Goal: Information Seeking & Learning: Learn about a topic

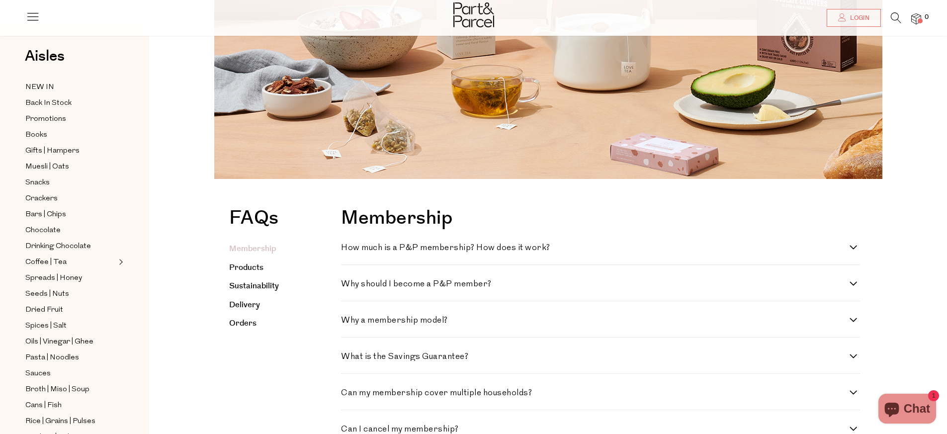
click at [851, 246] on label "How much is a P&P membership? How does it work?" at bounding box center [600, 248] width 519 height 8
click at [348, 246] on work\? "How much is a P&P membership? How does it work?" at bounding box center [344, 247] width 6 height 6
checkbox work\? "true"
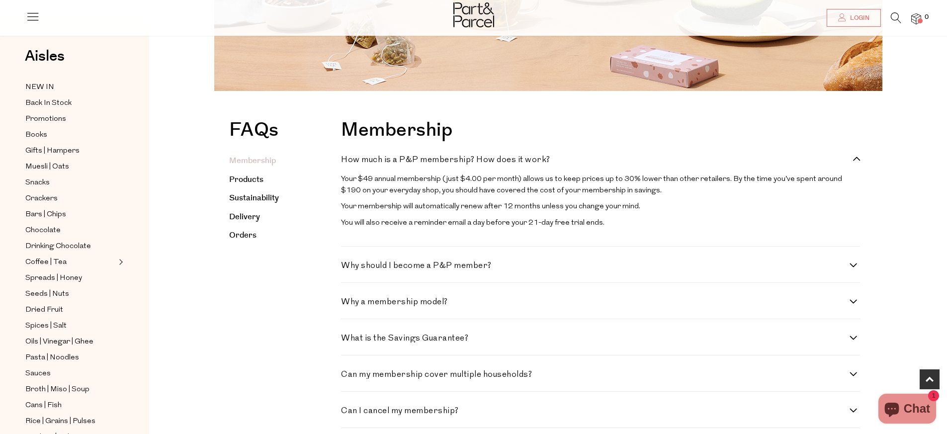
scroll to position [249, 0]
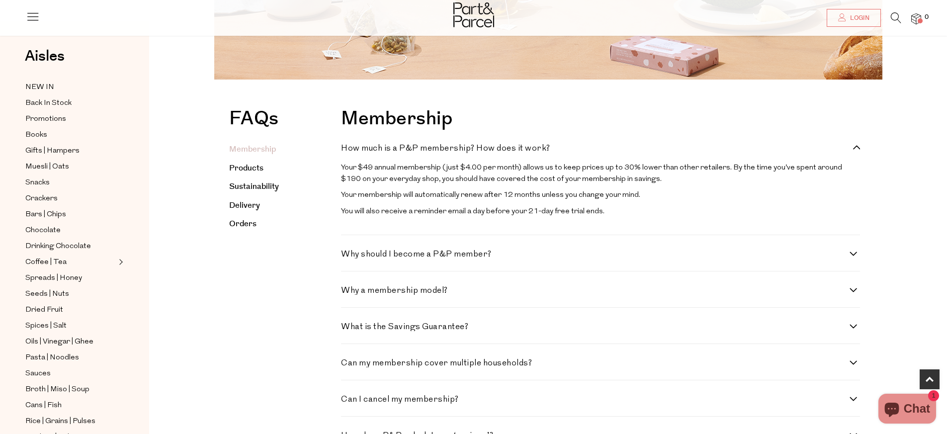
click at [853, 295] on label "Why a membership model?" at bounding box center [600, 290] width 519 height 8
click at [348, 293] on model\? "Why a membership model?" at bounding box center [344, 289] width 6 height 6
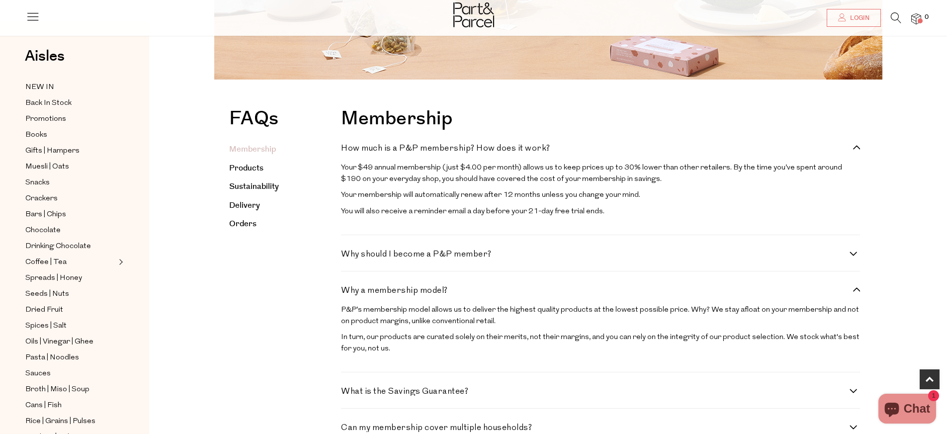
click at [853, 295] on label "Why a membership model?" at bounding box center [600, 290] width 519 height 8
click at [348, 293] on model\? "Why a membership model?" at bounding box center [344, 289] width 6 height 6
checkbox model\? "false"
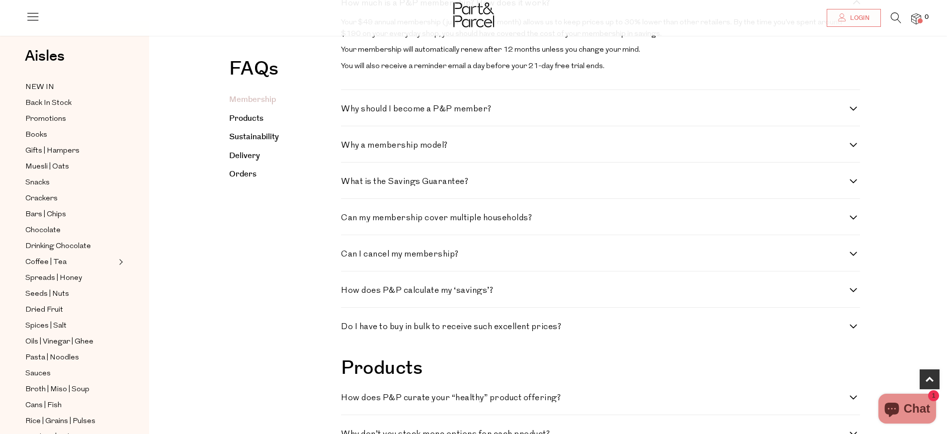
scroll to position [398, 0]
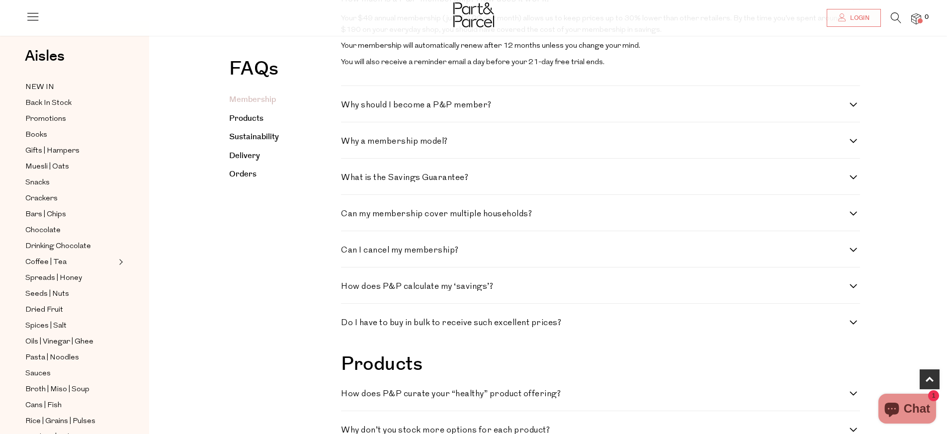
click at [850, 291] on label "How does P&P calculate my ‘savings’?" at bounding box center [600, 286] width 519 height 8
click at [348, 289] on ‘savings’\? "How does P&P calculate my ‘savings’?" at bounding box center [344, 285] width 6 height 6
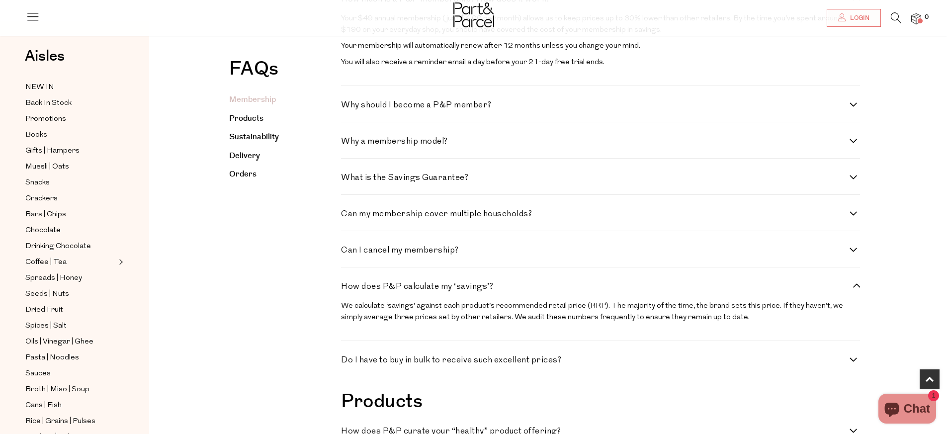
click at [850, 291] on label "How does P&P calculate my ‘savings’?" at bounding box center [600, 286] width 519 height 8
click at [348, 289] on ‘savings’\? "How does P&P calculate my ‘savings’?" at bounding box center [344, 285] width 6 height 6
checkbox ‘savings’\? "false"
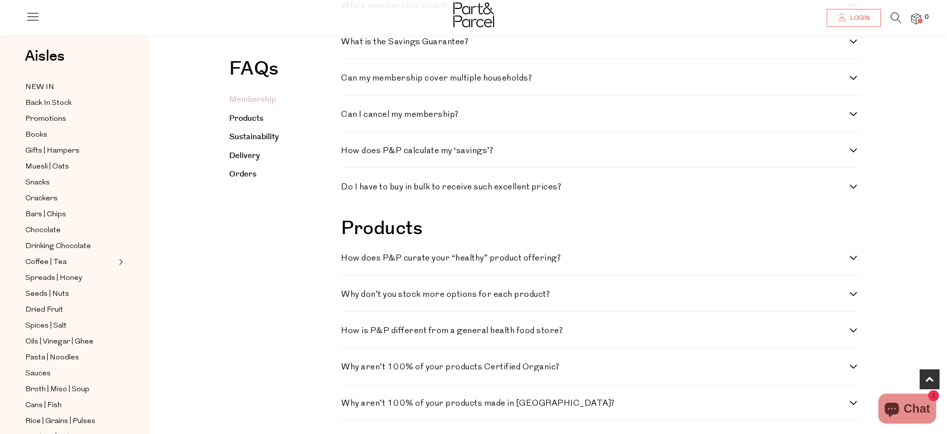
scroll to position [547, 0]
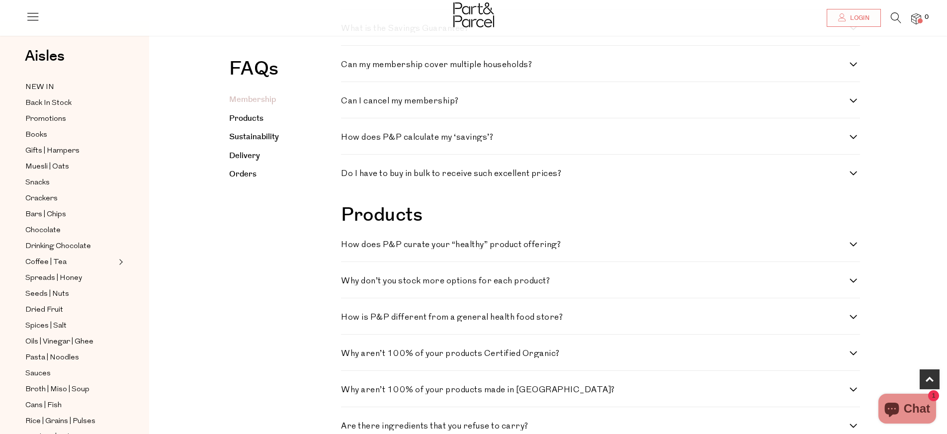
click at [850, 178] on h4 "Do I have to buy in bulk to receive such excellent prices?" at bounding box center [595, 174] width 509 height 8
click at [348, 176] on prices\? "Do I have to buy in bulk to receive such excellent prices?" at bounding box center [344, 173] width 6 height 6
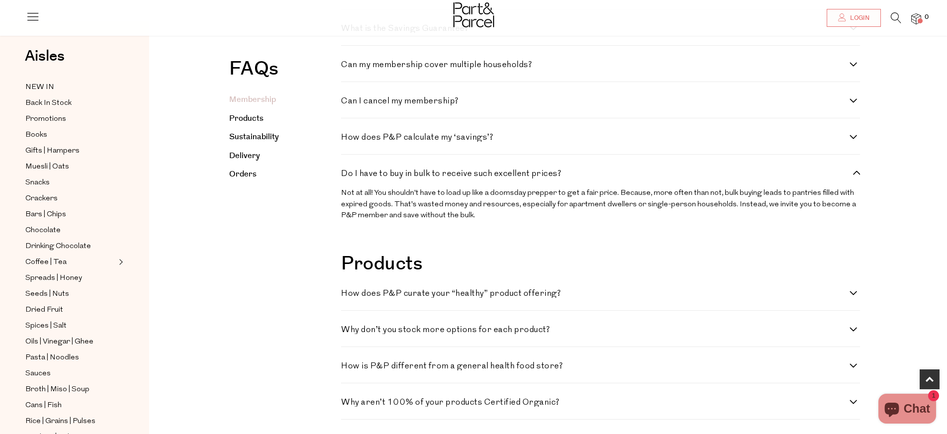
click at [850, 178] on label "Do I have to buy in bulk to receive such excellent prices?" at bounding box center [600, 174] width 519 height 8
click at [348, 176] on prices\? "Do I have to buy in bulk to receive such excellent prices?" at bounding box center [344, 173] width 6 height 6
checkbox prices\? "false"
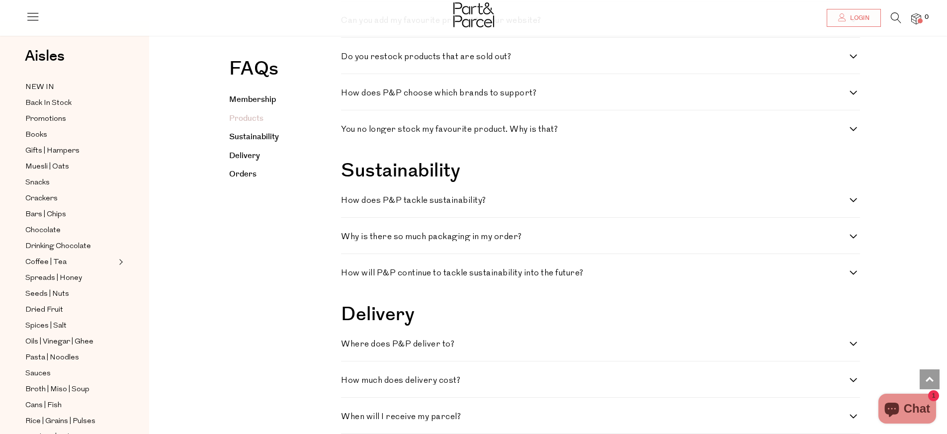
scroll to position [1094, 0]
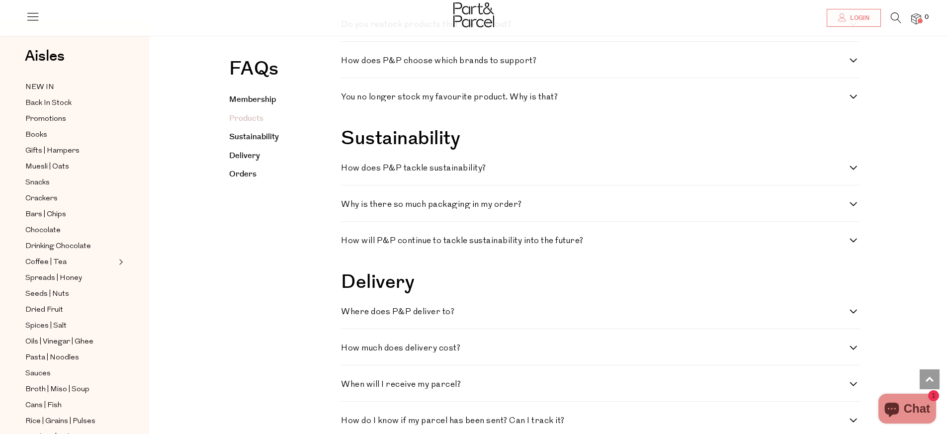
click at [452, 209] on h4 "Why is there so much packaging in my order?" at bounding box center [595, 204] width 509 height 8
click at [348, 207] on order\? "Why is there so much packaging in my order?" at bounding box center [344, 203] width 6 height 6
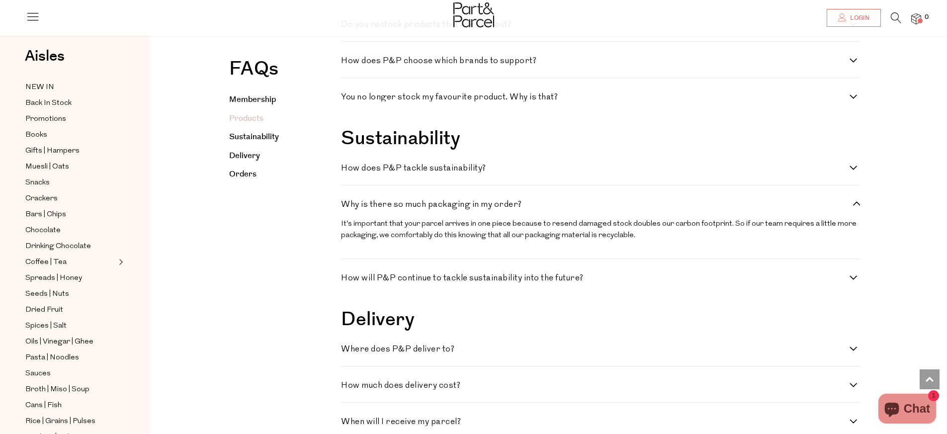
click at [452, 209] on h4 "Why is there so much packaging in my order?" at bounding box center [595, 204] width 509 height 8
click at [348, 207] on order\? "Why is there so much packaging in my order?" at bounding box center [344, 203] width 6 height 6
checkbox order\? "false"
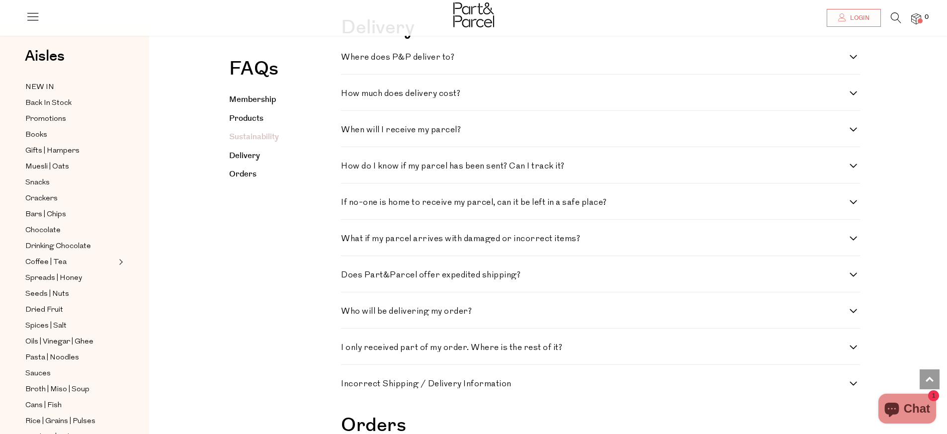
scroll to position [1393, 0]
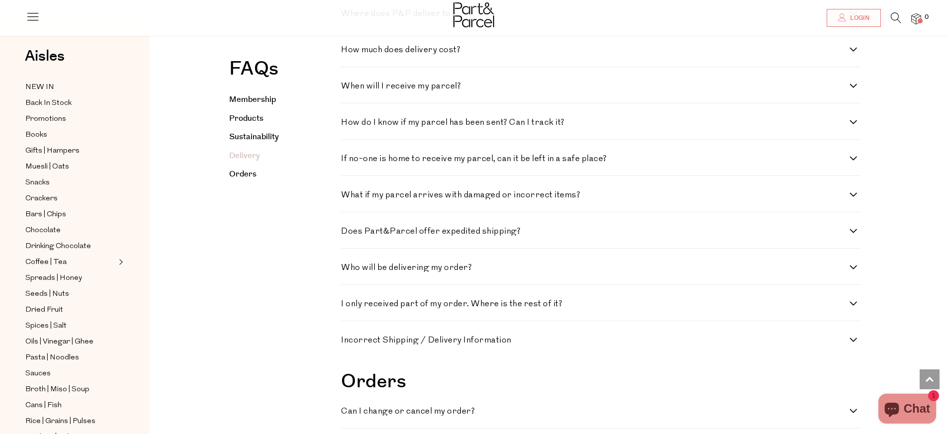
click at [385, 18] on h4 "Where does P&P deliver to?" at bounding box center [595, 13] width 509 height 8
click at [348, 16] on to\? "Where does P&P deliver to?" at bounding box center [344, 12] width 6 height 6
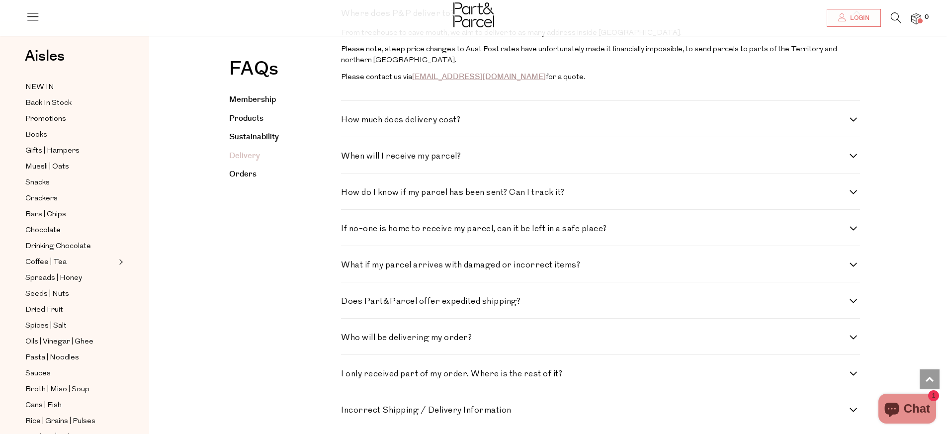
click at [384, 18] on h4 "Where does P&P deliver to?" at bounding box center [595, 13] width 509 height 8
click at [348, 16] on to\? "Where does P&P deliver to?" at bounding box center [344, 12] width 6 height 6
checkbox to\? "false"
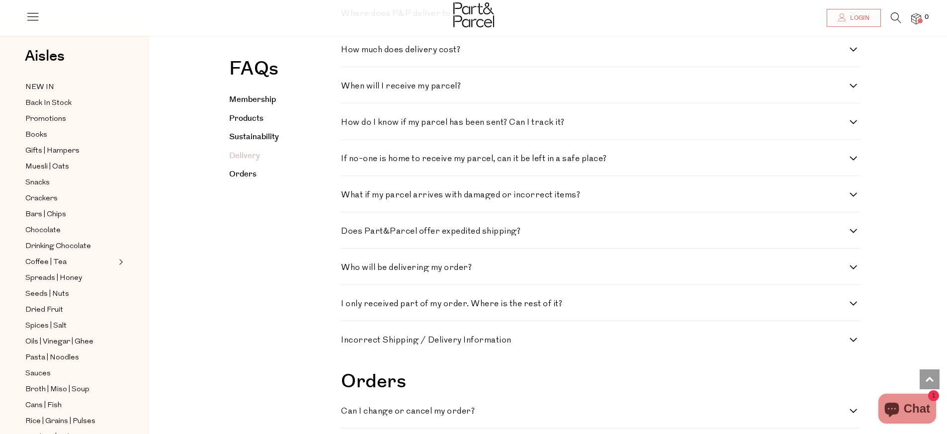
click at [410, 91] on h4 "When will I receive my parcel?" at bounding box center [595, 86] width 509 height 8
click at [348, 89] on parcel\? "When will I receive my parcel?" at bounding box center [344, 85] width 6 height 6
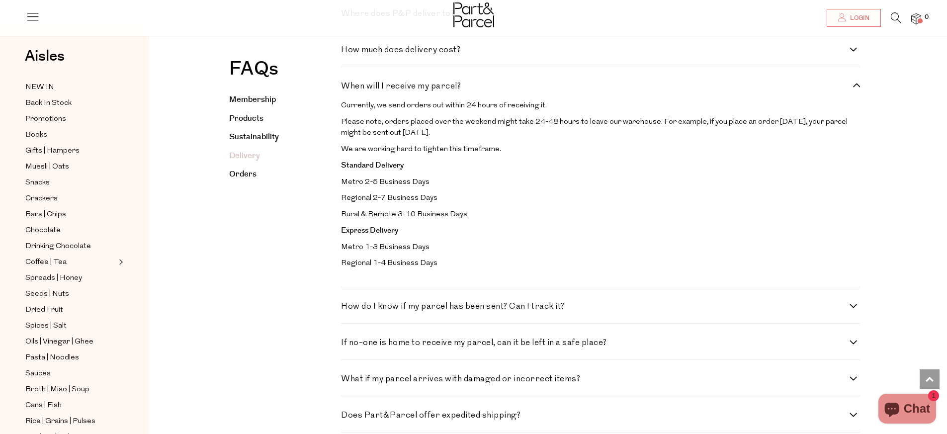
click at [410, 91] on h4 "When will I receive my parcel?" at bounding box center [595, 86] width 509 height 8
click at [348, 89] on parcel\? "When will I receive my parcel?" at bounding box center [344, 85] width 6 height 6
checkbox parcel\? "false"
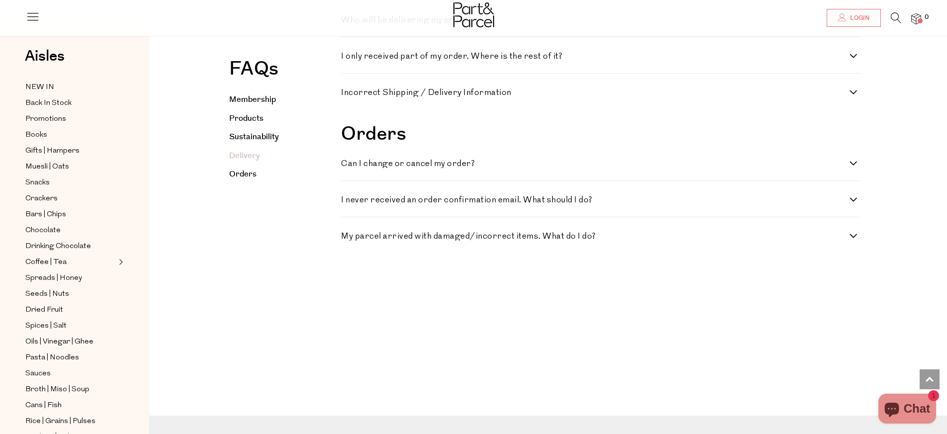
scroll to position [1641, 0]
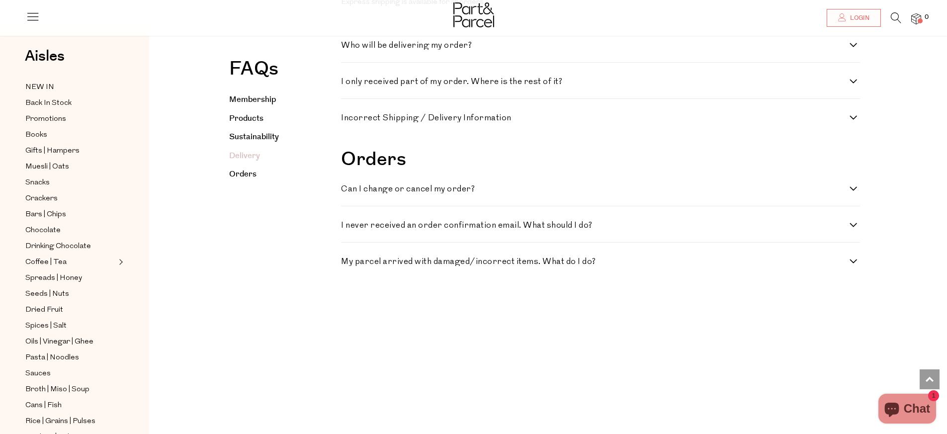
checkbox shipping\? "false"
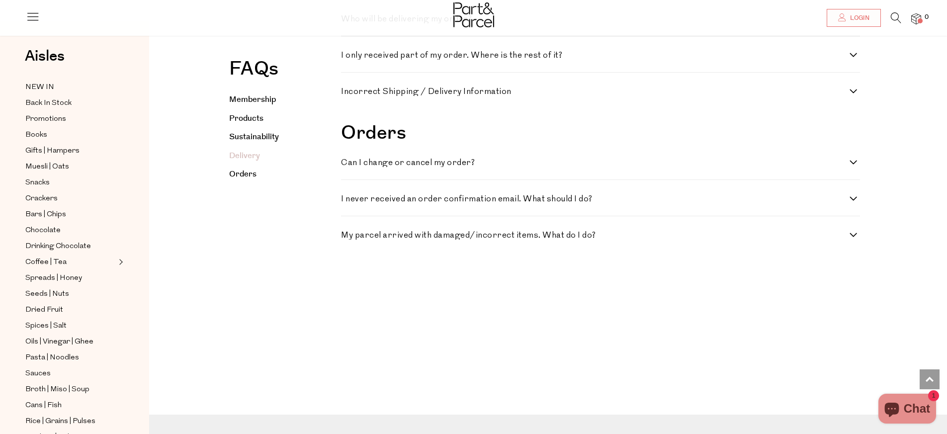
click at [407, 23] on h4 "Who will be delivering my order?" at bounding box center [595, 19] width 509 height 8
click at [348, 21] on order\? "Who will be delivering my order?" at bounding box center [344, 18] width 6 height 6
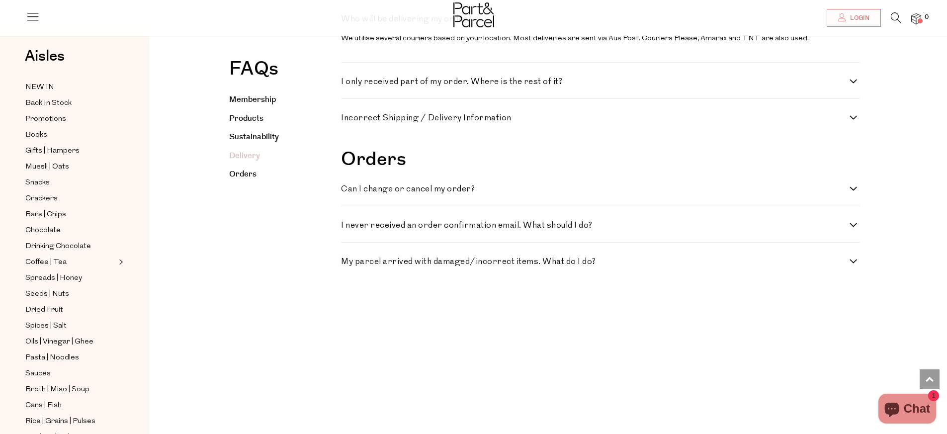
click at [407, 23] on h4 "Who will be delivering my order?" at bounding box center [595, 19] width 509 height 8
click at [348, 21] on order\? "Who will be delivering my order?" at bounding box center [344, 18] width 6 height 6
checkbox order\? "false"
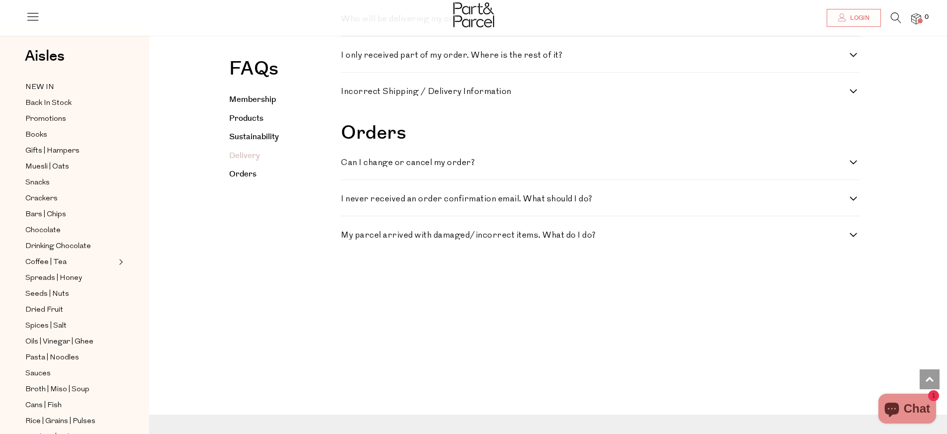
click at [492, 96] on h4 "Incorrect Shipping / Delivery Information" at bounding box center [595, 92] width 509 height 8
click at [348, 94] on Information "Incorrect Shipping / Delivery Information" at bounding box center [344, 91] width 6 height 6
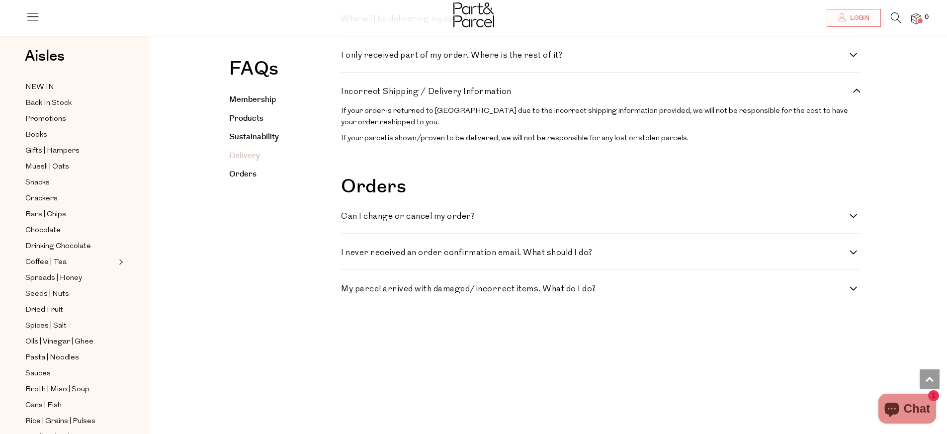
click at [493, 96] on h4 "Incorrect Shipping / Delivery Information" at bounding box center [595, 92] width 509 height 8
click at [348, 94] on Information "Incorrect Shipping / Delivery Information" at bounding box center [344, 91] width 6 height 6
checkbox Information "false"
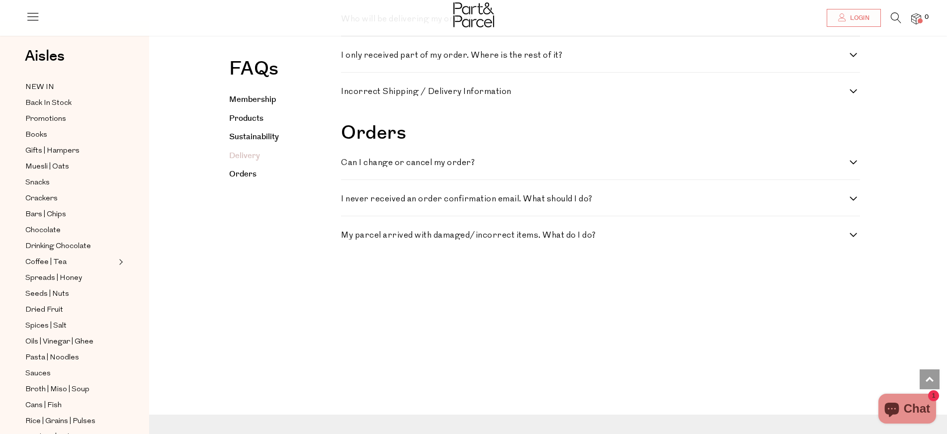
click at [457, 216] on div "I never received an order confirmation email. What should I do? If you haven't …" at bounding box center [600, 198] width 519 height 36
click at [471, 203] on h4 "I never received an order confirmation email. What should I do?" at bounding box center [595, 199] width 509 height 8
click at [348, 201] on do\? "I never received an order confirmation email. What should I do?" at bounding box center [344, 198] width 6 height 6
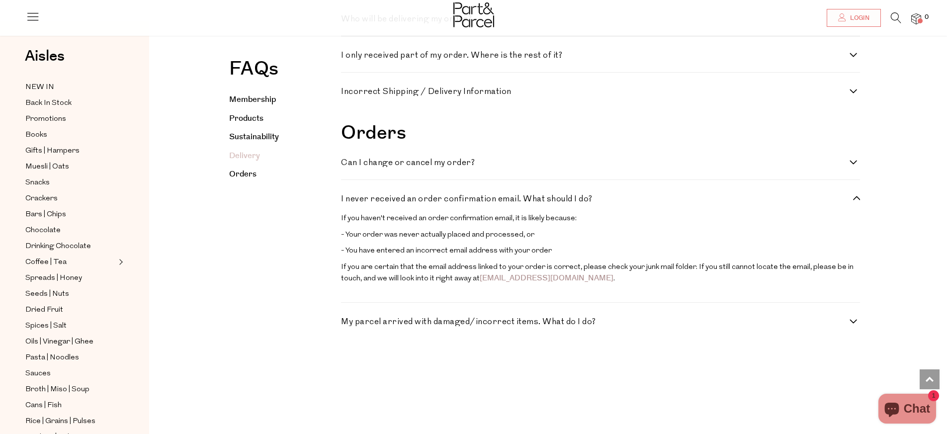
click at [470, 203] on h4 "I never received an order confirmation email. What should I do?" at bounding box center [595, 199] width 509 height 8
click at [348, 201] on do\? "I never received an order confirmation email. What should I do?" at bounding box center [344, 198] width 6 height 6
checkbox do\? "false"
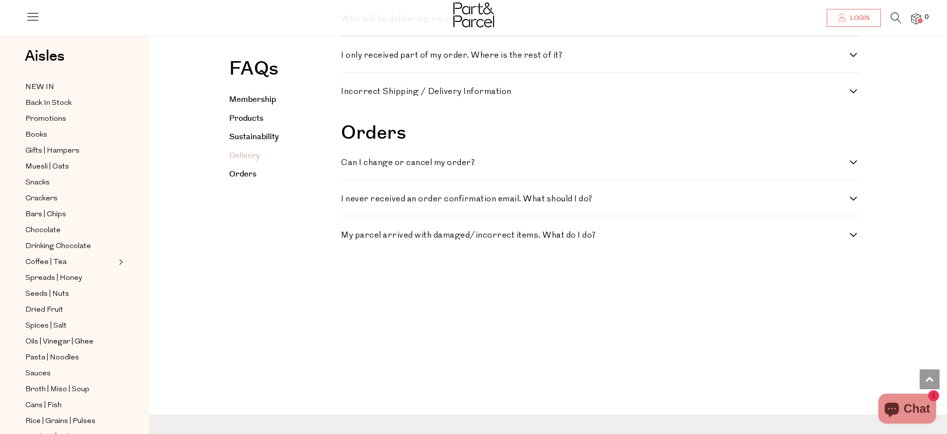
click at [404, 240] on h4 "My parcel arrived with damaged/incorrect items. What do I do?" at bounding box center [595, 235] width 509 height 8
click at [348, 238] on do\? "My parcel arrived with damaged/incorrect items. What do I do?" at bounding box center [344, 234] width 6 height 6
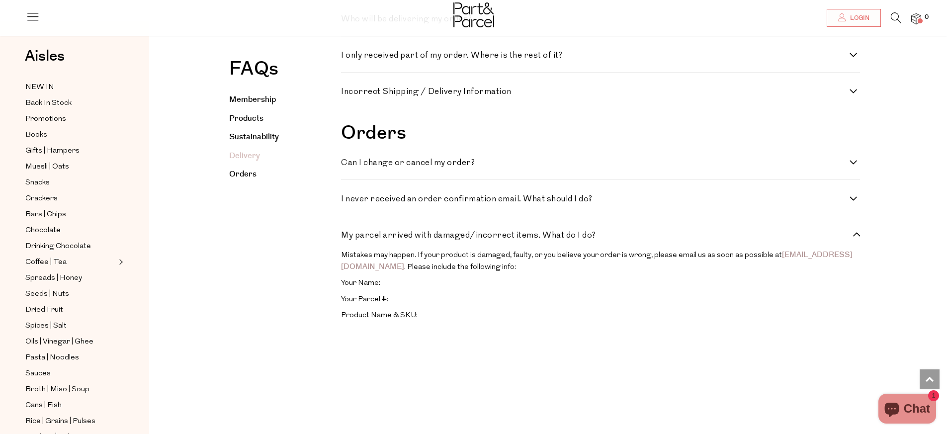
click at [404, 240] on h4 "My parcel arrived with damaged/incorrect items. What do I do?" at bounding box center [595, 235] width 509 height 8
click at [348, 238] on do\? "My parcel arrived with damaged/incorrect items. What do I do?" at bounding box center [344, 234] width 6 height 6
checkbox do\? "false"
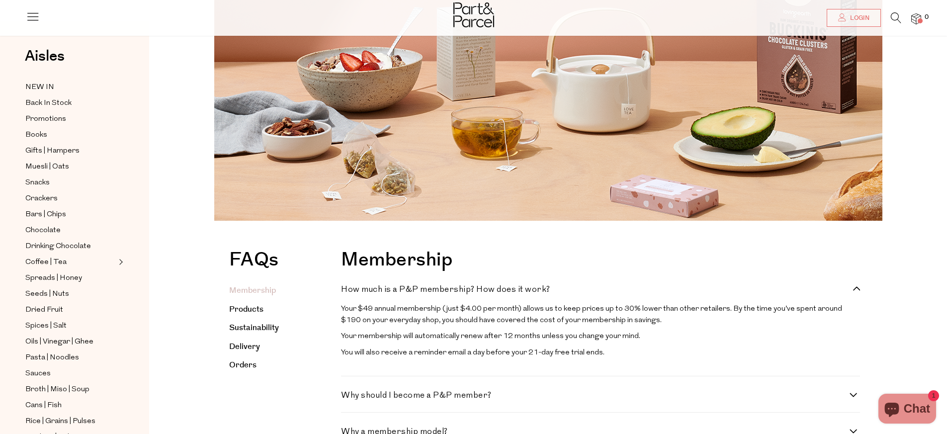
scroll to position [149, 0]
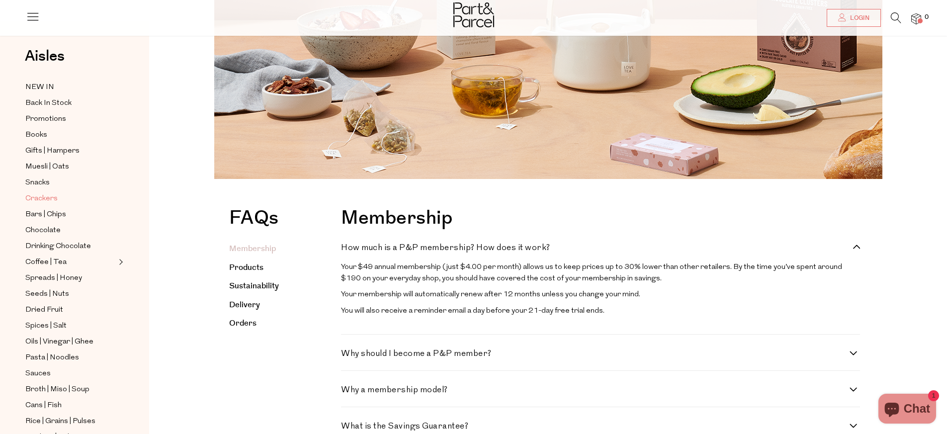
click at [35, 193] on span "Crackers" at bounding box center [41, 199] width 32 height 12
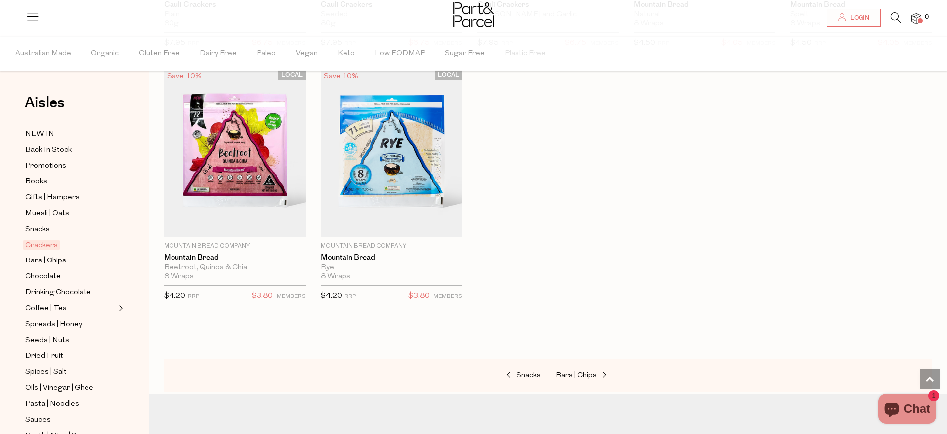
scroll to position [1840, 0]
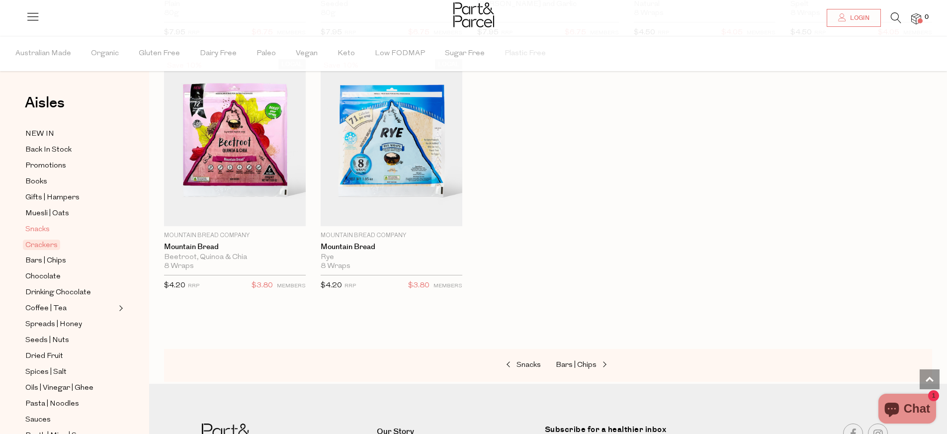
click at [57, 227] on link "Snacks" at bounding box center [70, 229] width 91 height 12
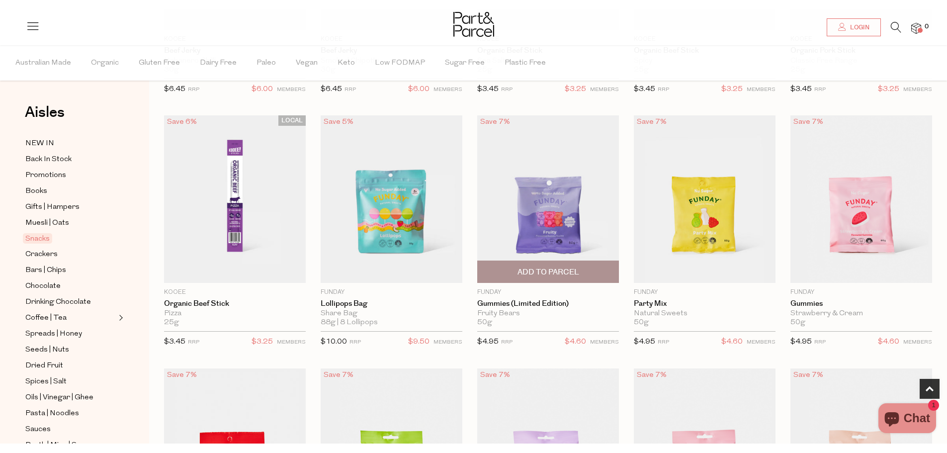
scroll to position [547, 0]
